Goal: Transaction & Acquisition: Obtain resource

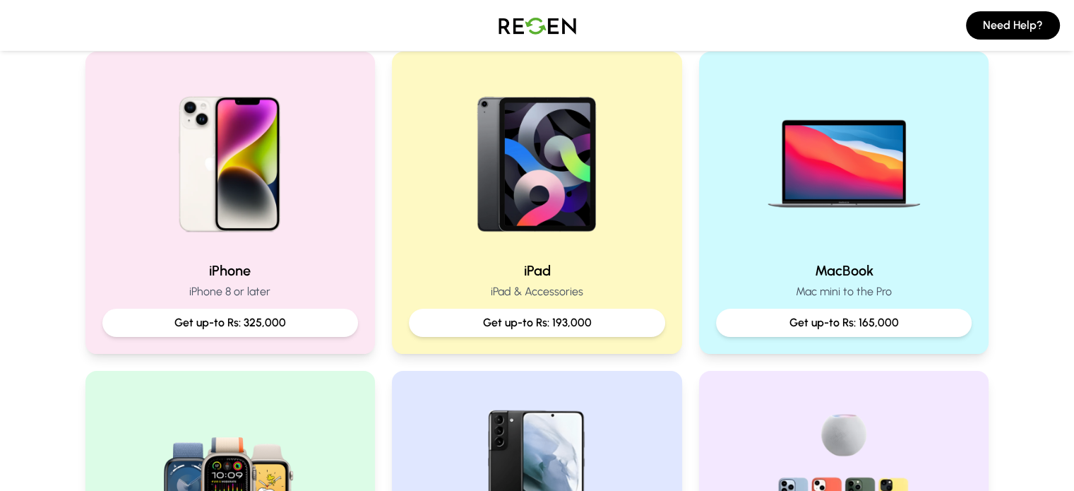
scroll to position [274, 0]
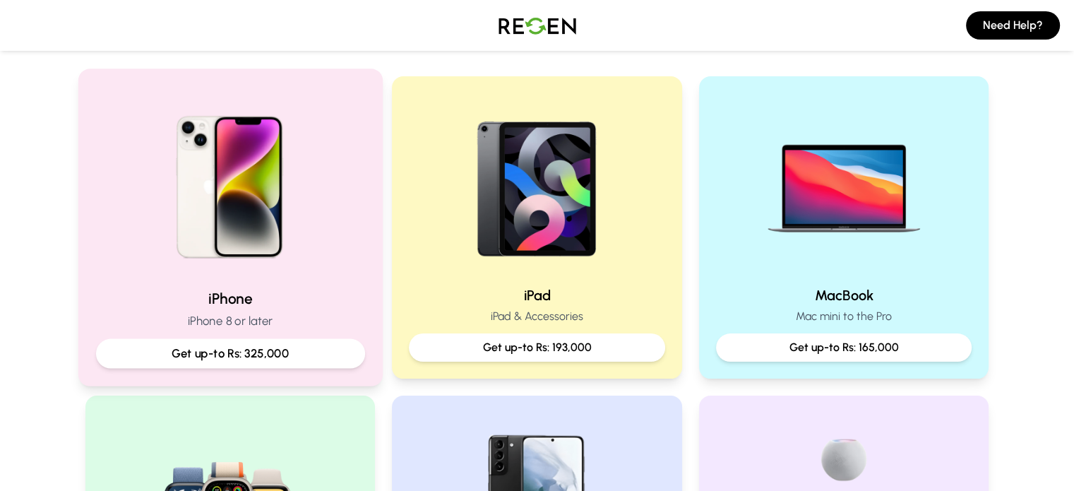
click at [197, 355] on p "Get up-to Rs: 325,000" at bounding box center [229, 354] width 245 height 18
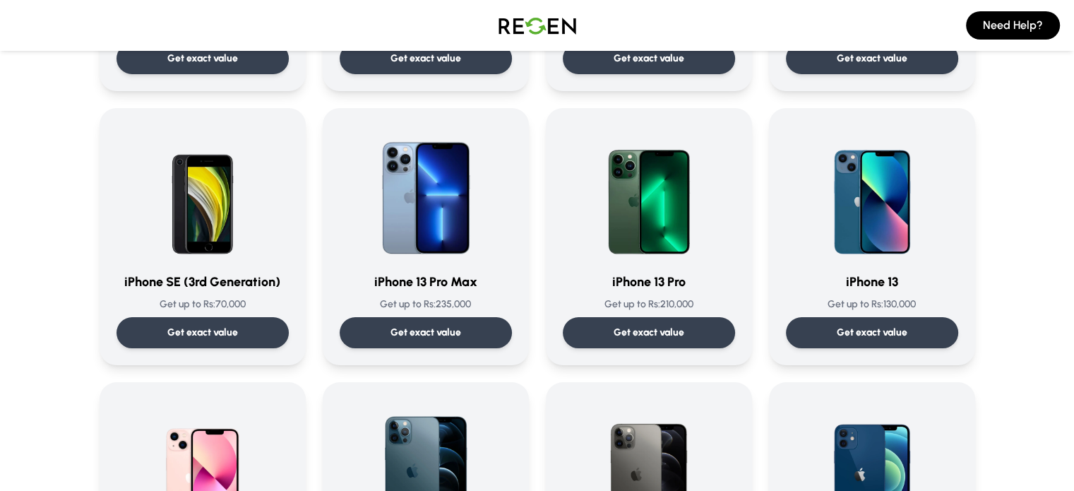
scroll to position [613, 0]
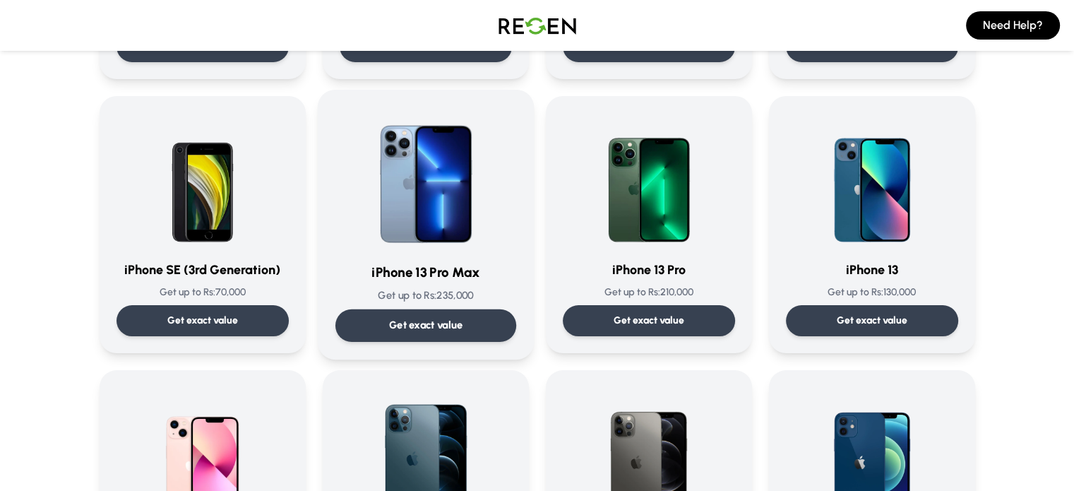
click at [437, 321] on p "Get exact value" at bounding box center [425, 325] width 74 height 15
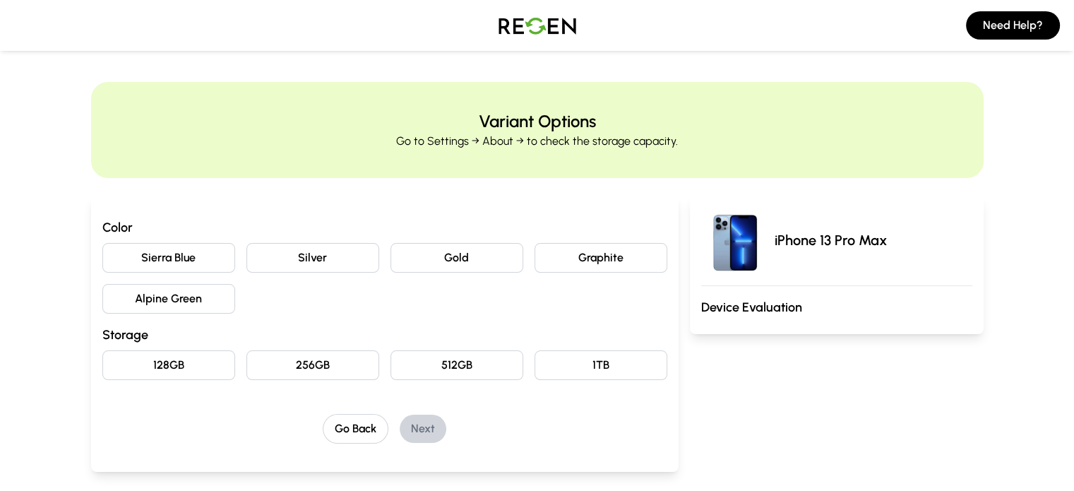
click at [640, 263] on button "Graphite" at bounding box center [601, 258] width 133 height 30
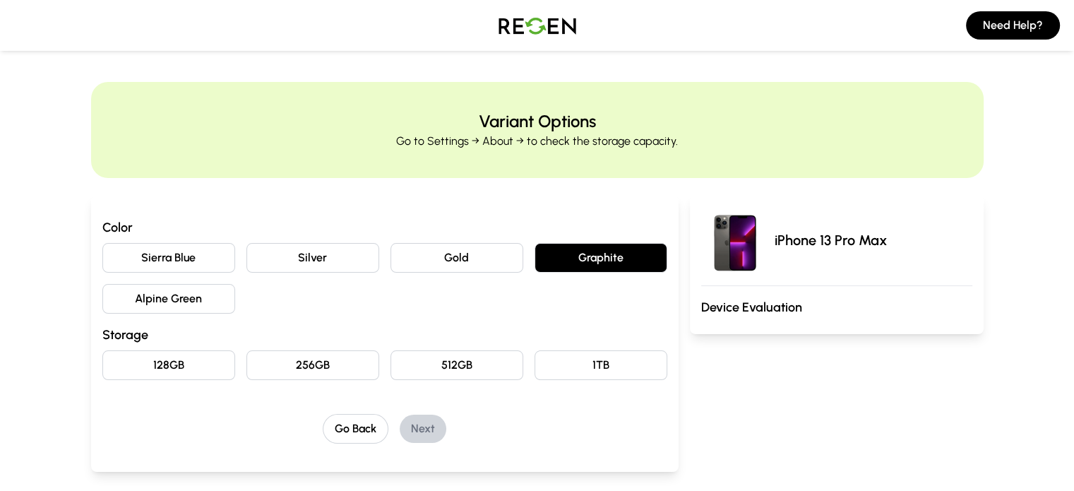
click at [275, 258] on button "Silver" at bounding box center [312, 258] width 133 height 30
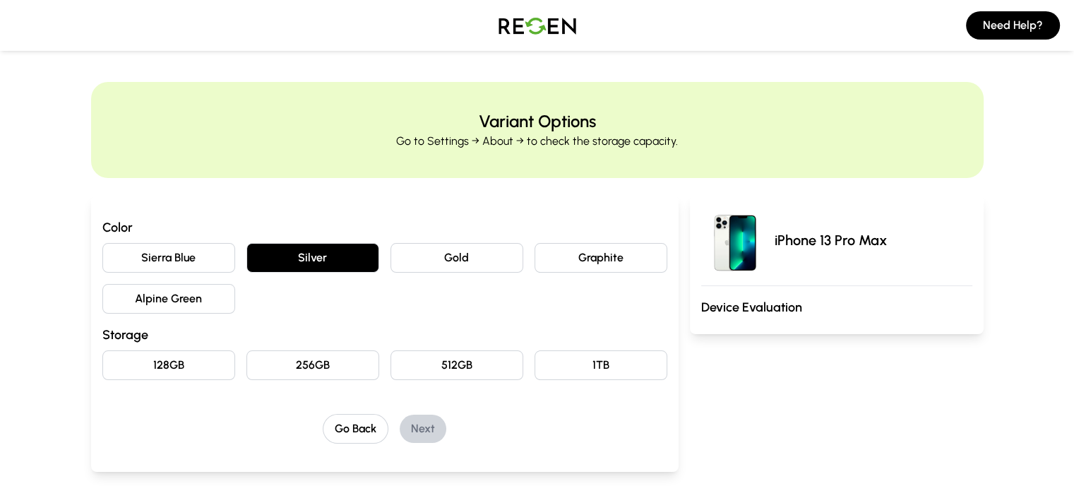
click at [102, 254] on button "Sierra Blue" at bounding box center [168, 258] width 133 height 30
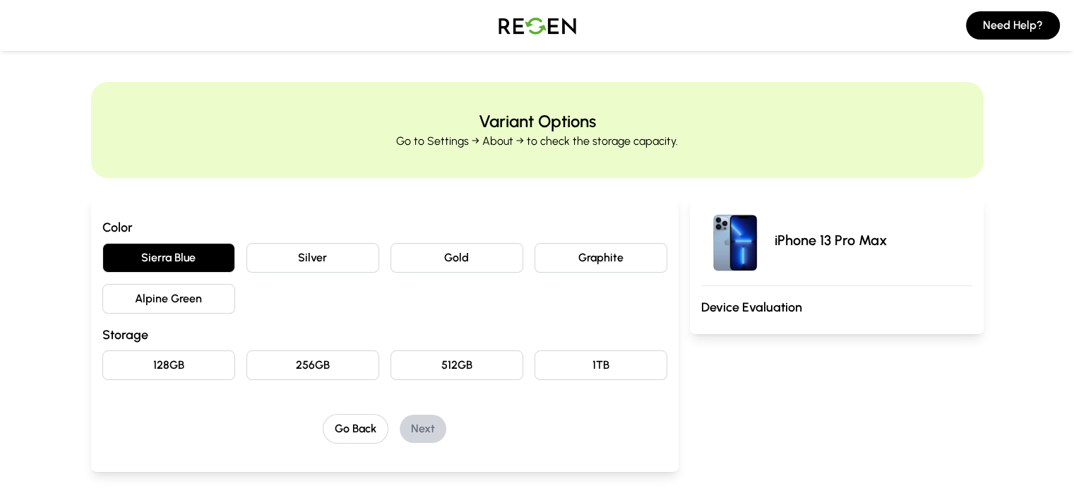
click at [136, 366] on button "128GB" at bounding box center [168, 365] width 133 height 30
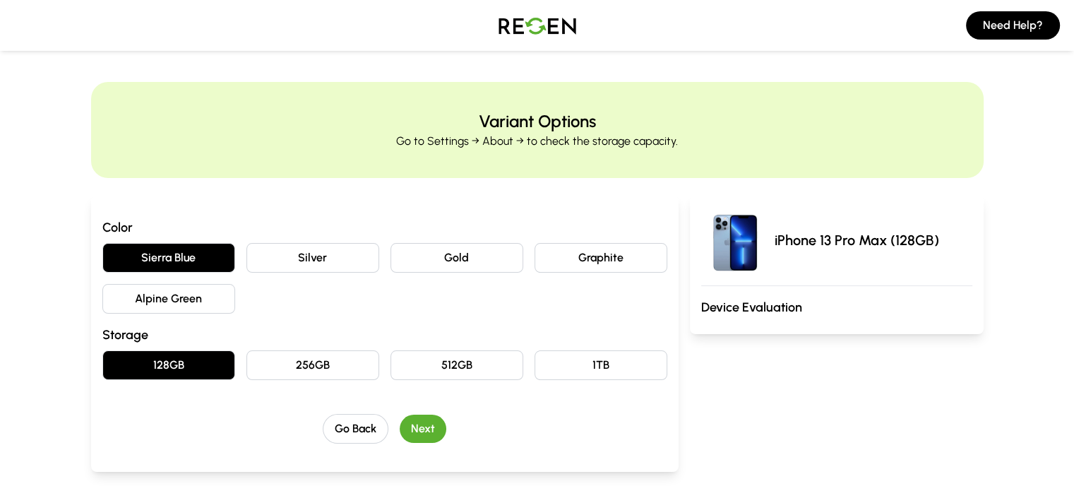
click at [404, 434] on button "Next" at bounding box center [423, 429] width 47 height 28
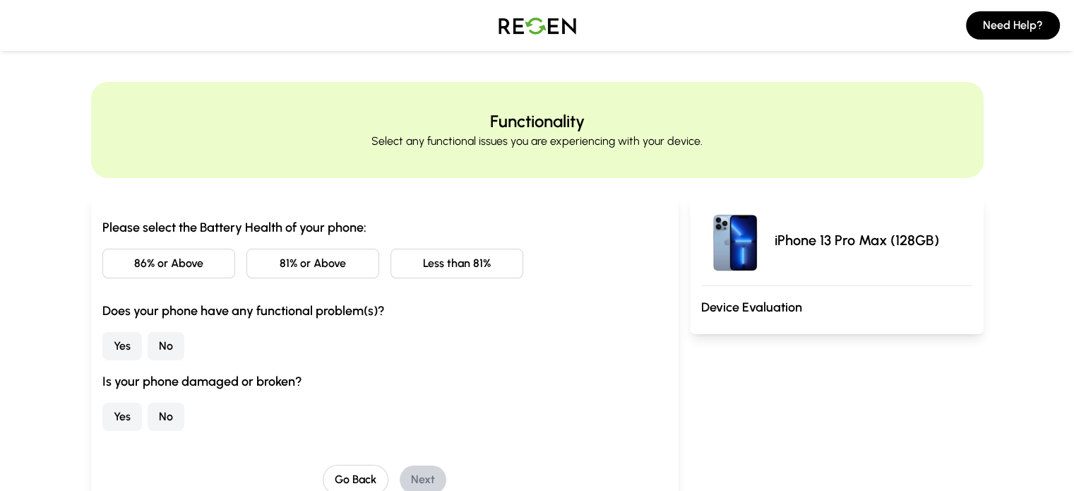
click at [436, 260] on button "Less than 81%" at bounding box center [457, 264] width 133 height 30
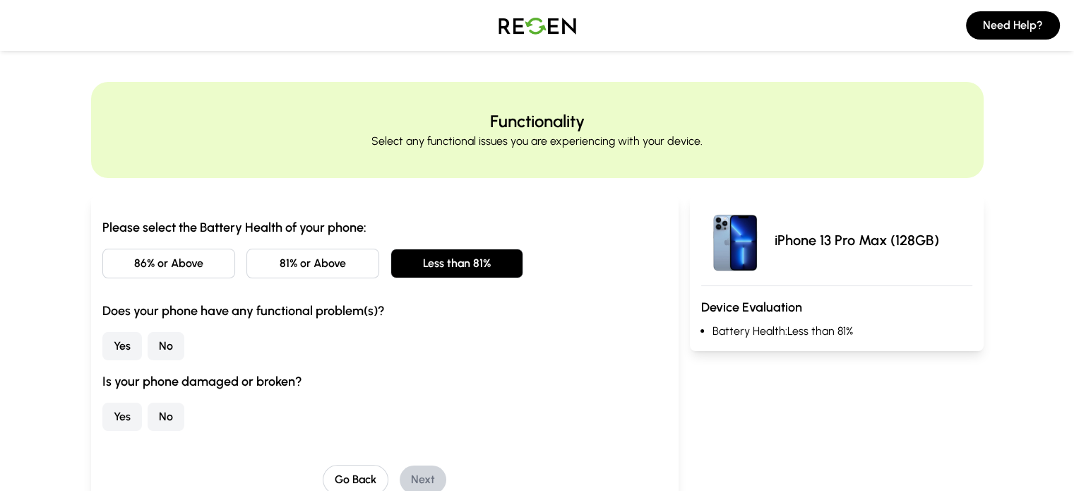
click at [148, 343] on button "No" at bounding box center [166, 346] width 37 height 28
click at [148, 424] on button "No" at bounding box center [166, 417] width 37 height 28
click at [400, 475] on button "Next" at bounding box center [423, 479] width 47 height 28
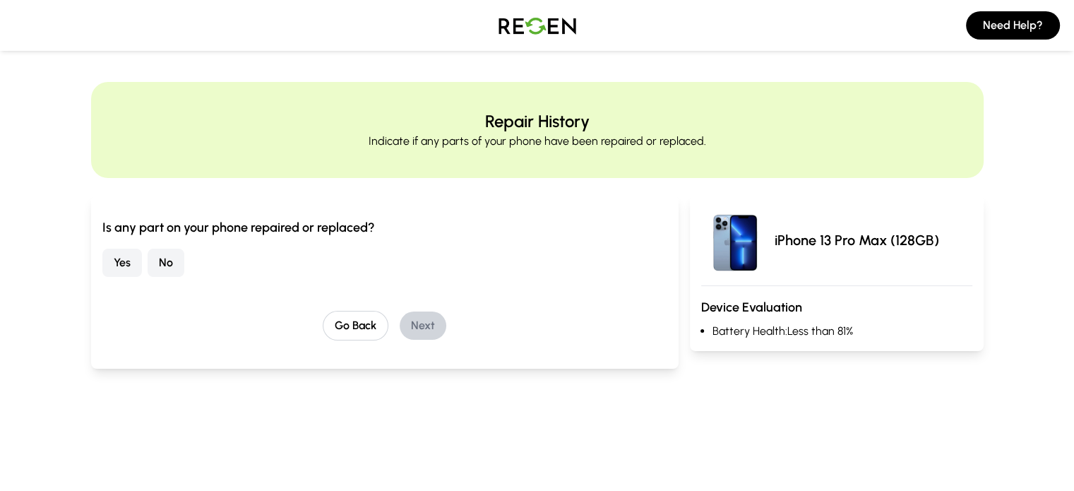
click at [148, 254] on button "No" at bounding box center [166, 263] width 37 height 28
click at [400, 321] on button "Next" at bounding box center [423, 325] width 47 height 28
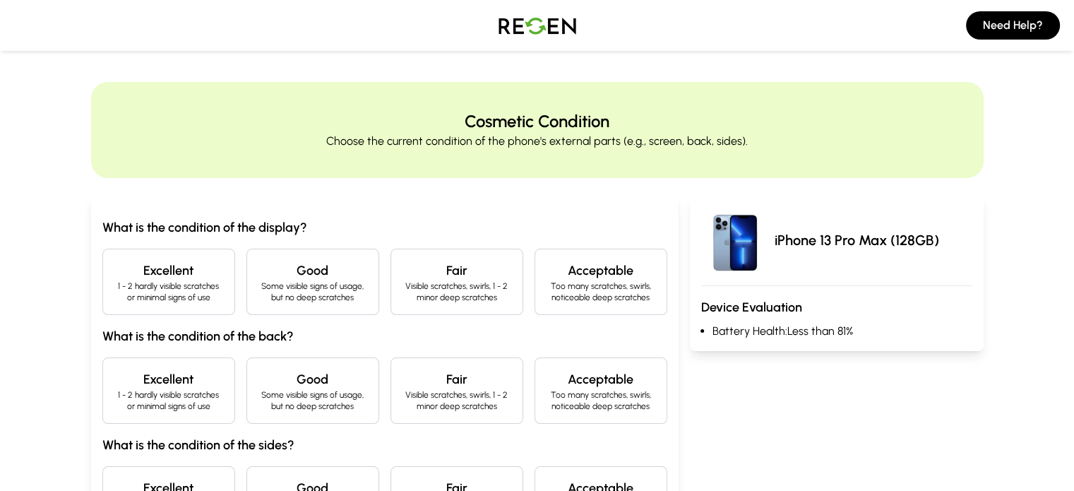
click at [138, 285] on p "1 - 2 hardly visible scratches or minimal signs of use" at bounding box center [168, 291] width 109 height 23
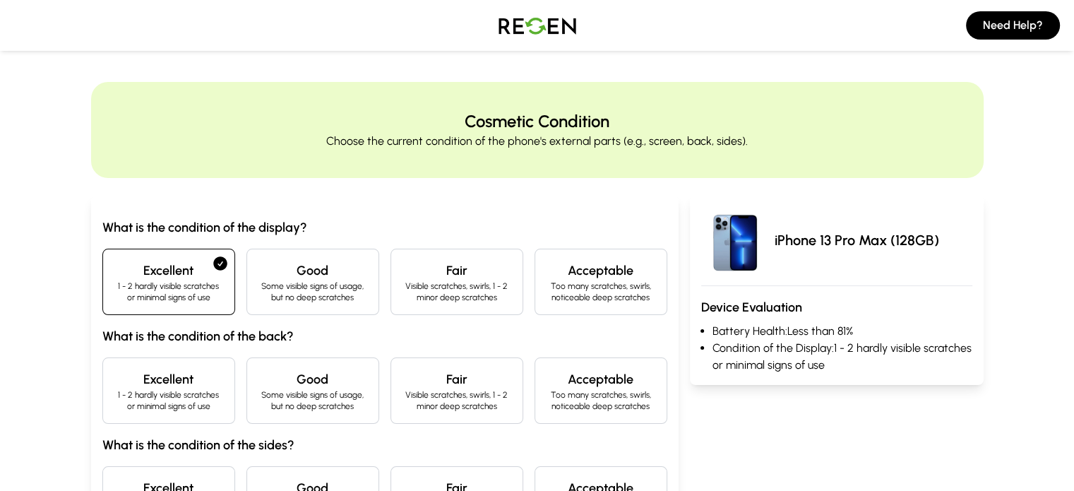
click at [122, 395] on p "1 - 2 hardly visible scratches or minimal signs of use" at bounding box center [168, 400] width 109 height 23
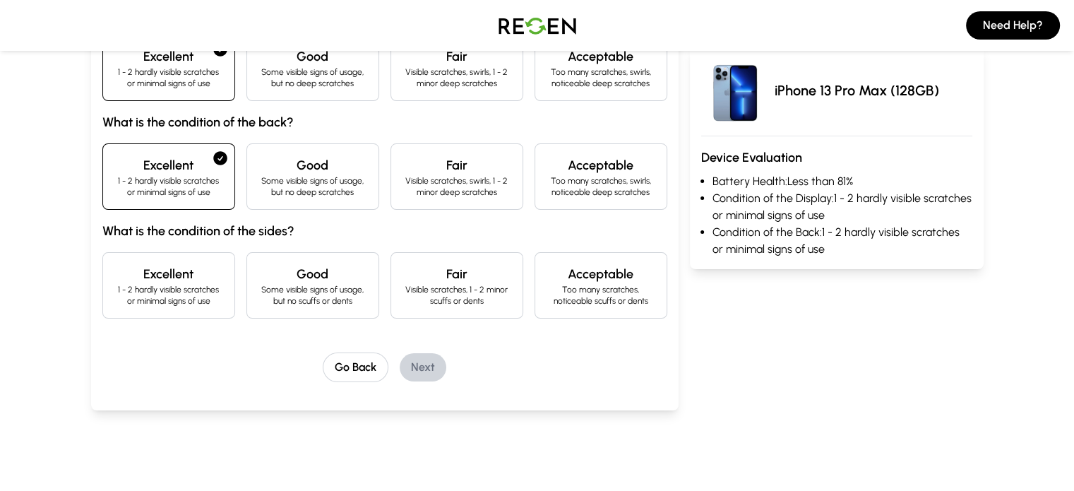
scroll to position [215, 0]
click at [115, 297] on p "1 - 2 hardly visible scratches or minimal signs of use" at bounding box center [168, 294] width 109 height 23
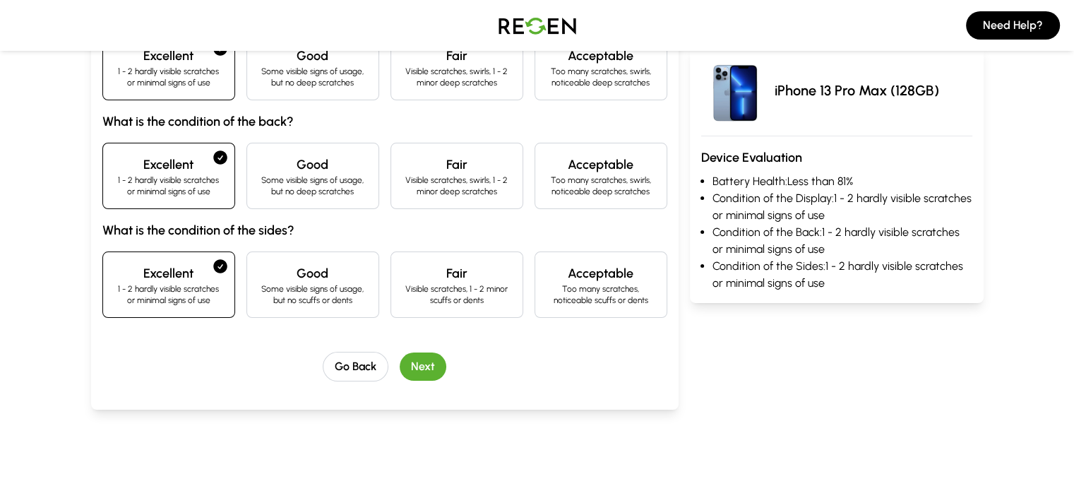
click at [400, 362] on button "Next" at bounding box center [423, 366] width 47 height 28
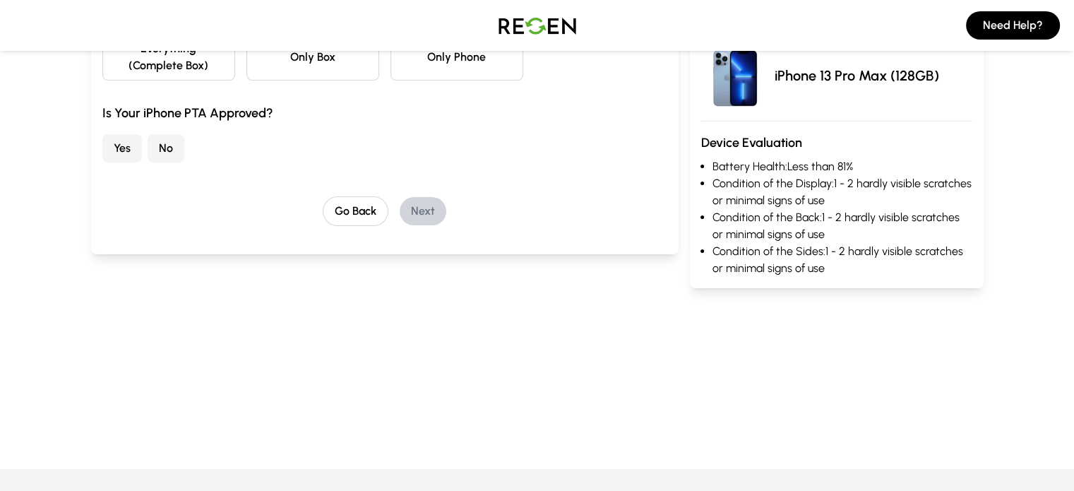
scroll to position [0, 0]
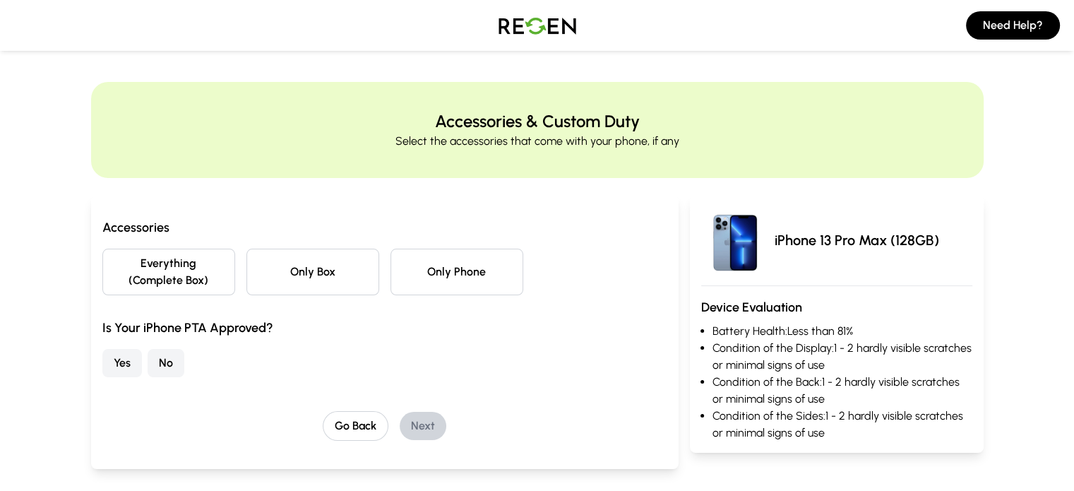
click at [322, 261] on button "Only Box" at bounding box center [312, 272] width 133 height 47
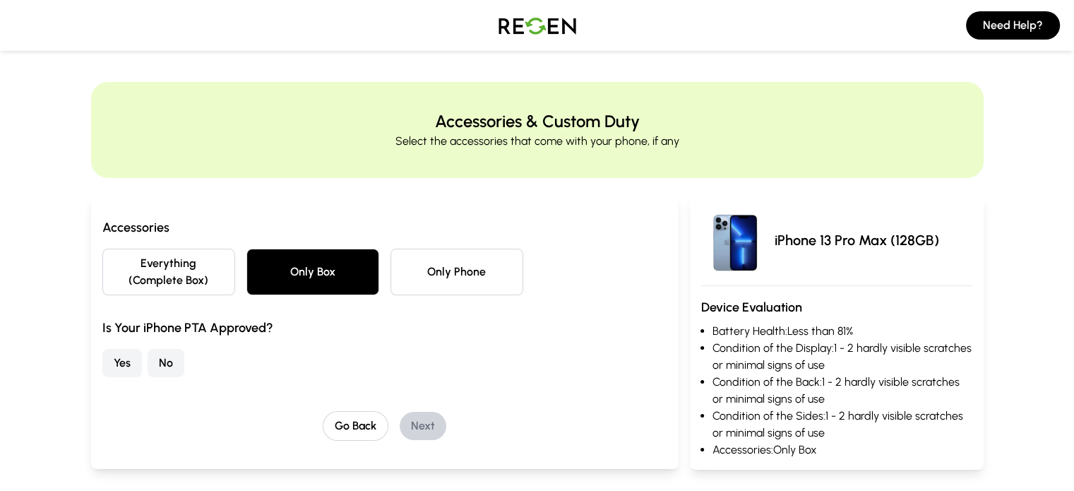
click at [102, 349] on button "Yes" at bounding box center [122, 363] width 40 height 28
click at [400, 412] on button "Next" at bounding box center [423, 426] width 47 height 28
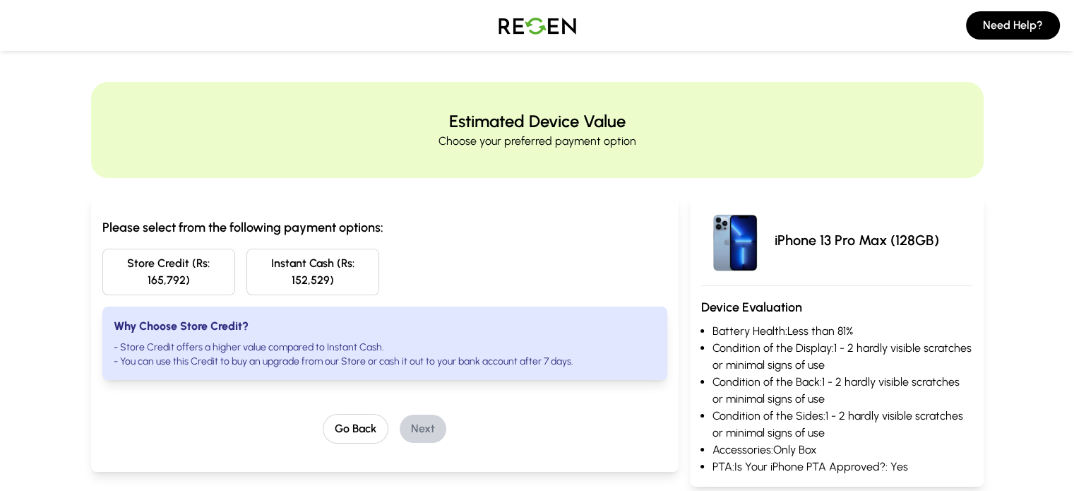
click at [105, 265] on button "Store Credit (Rs: 165,792)" at bounding box center [168, 272] width 133 height 47
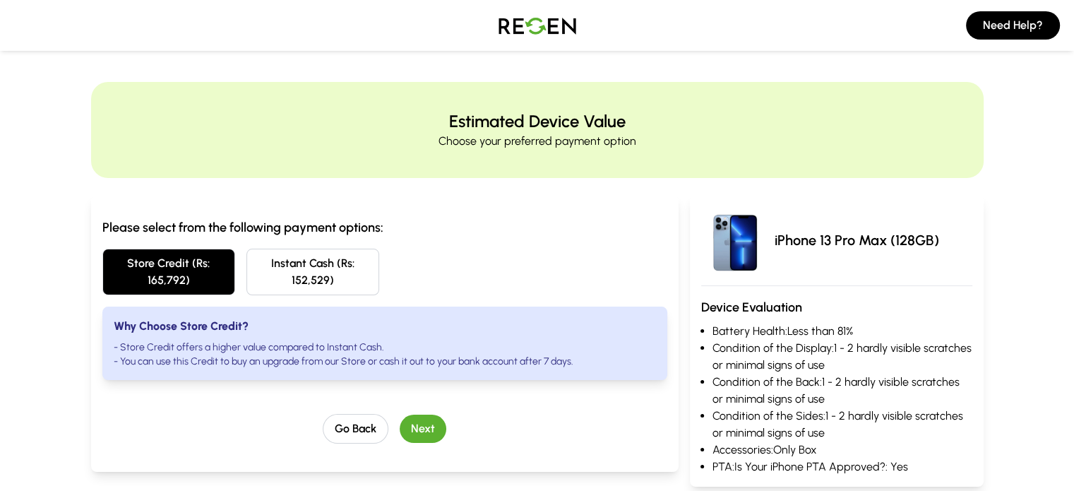
click at [401, 415] on button "Next" at bounding box center [423, 429] width 47 height 28
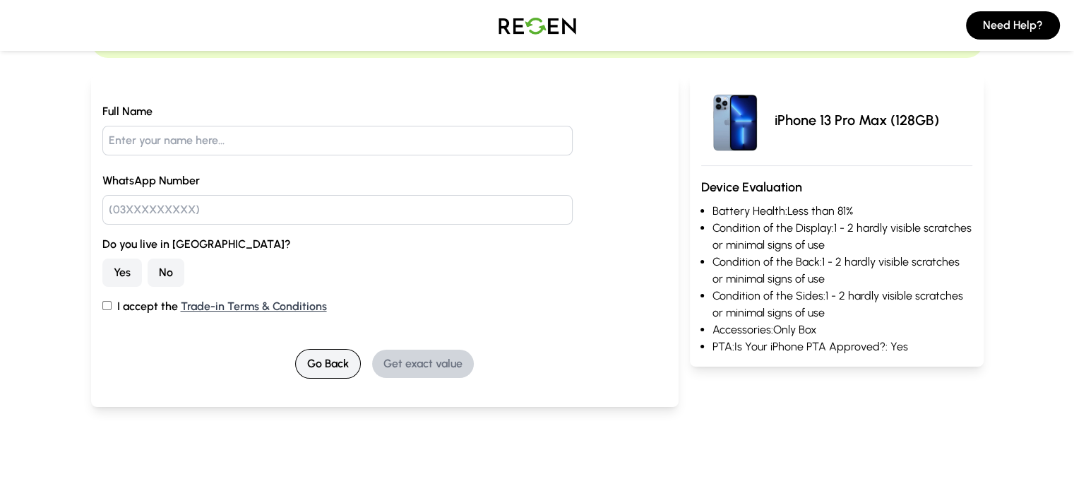
scroll to position [121, 0]
